Goal: Information Seeking & Learning: Learn about a topic

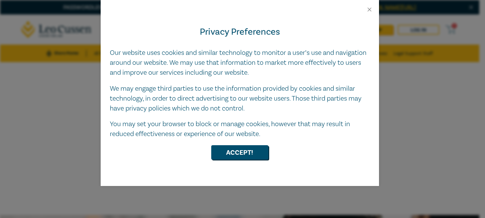
click at [226, 151] on button "Accept!" at bounding box center [239, 152] width 57 height 14
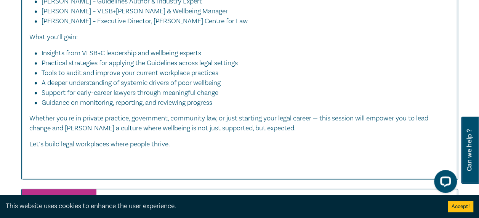
scroll to position [3572, 0]
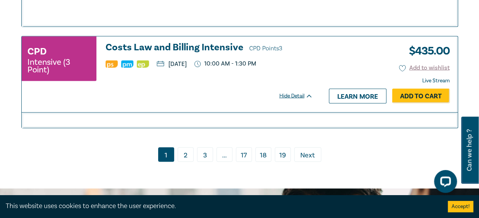
click at [190, 162] on link "2" at bounding box center [186, 154] width 16 height 14
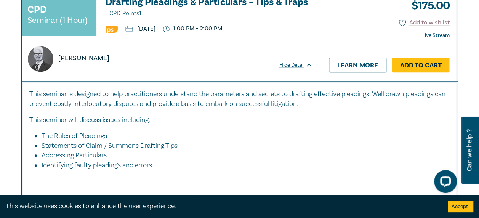
scroll to position [1786, 0]
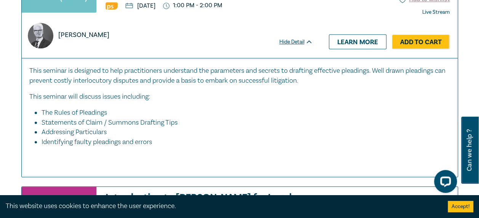
click at [460, 208] on button "Accept!" at bounding box center [461, 206] width 26 height 11
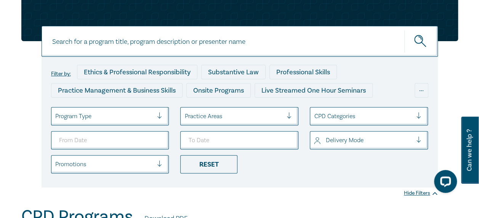
scroll to position [62, 0]
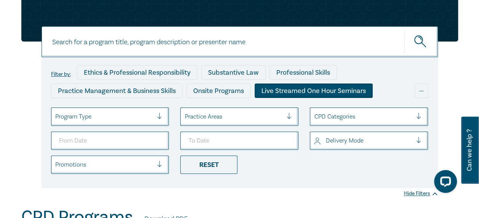
click at [280, 87] on div "Live Streamed One Hour Seminars" at bounding box center [314, 90] width 118 height 14
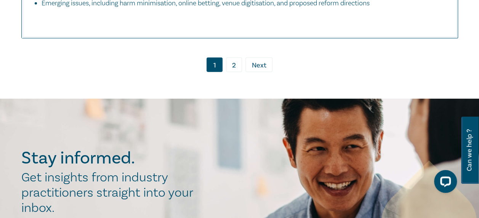
scroll to position [4045, 0]
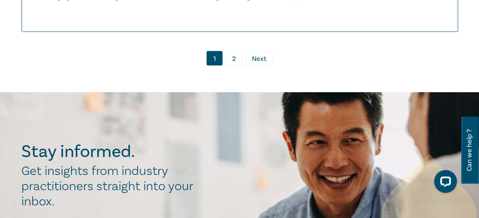
click at [238, 66] on link "2" at bounding box center [234, 58] width 16 height 14
